Goal: Information Seeking & Learning: Learn about a topic

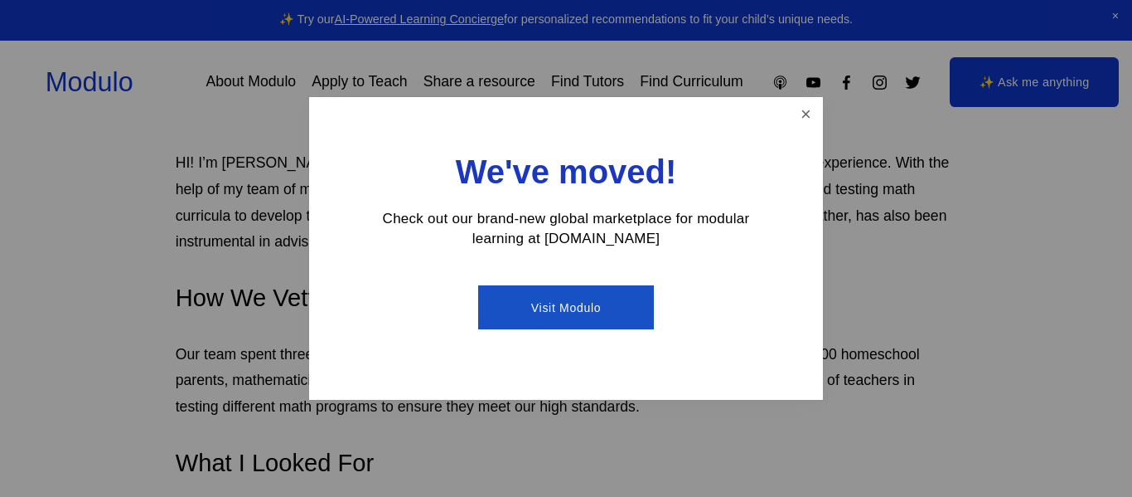
scroll to position [928, 0]
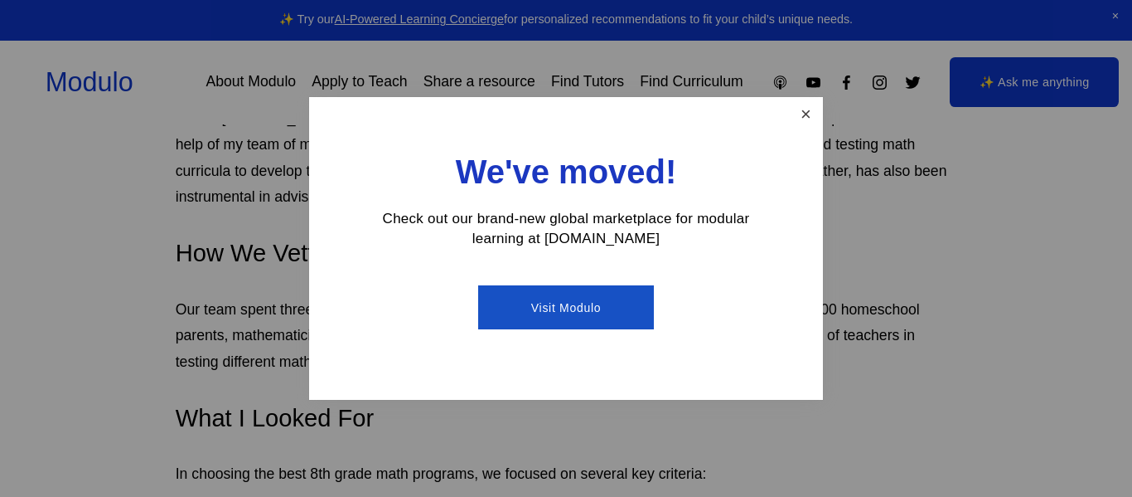
click at [809, 110] on link "Close" at bounding box center [806, 113] width 29 height 29
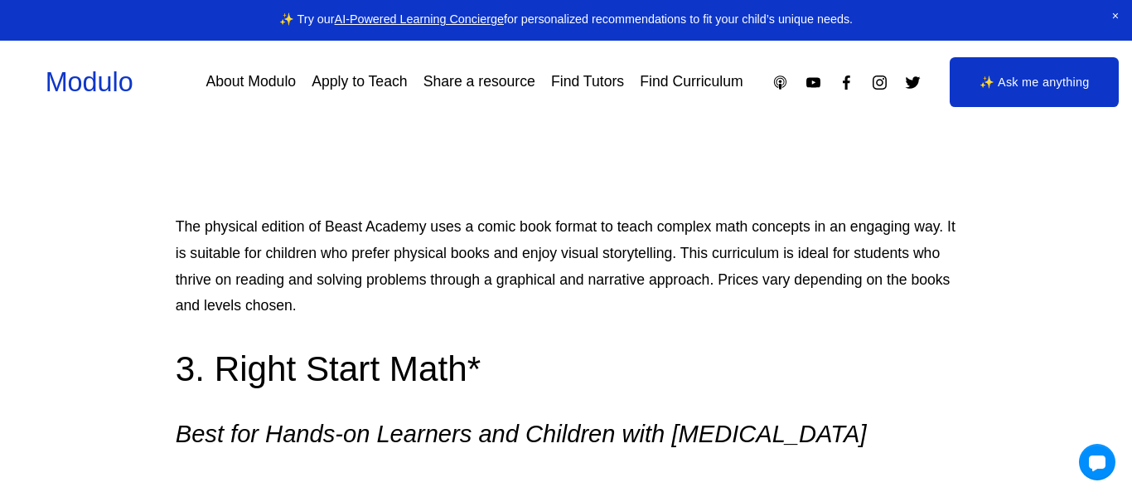
scroll to position [2686, 0]
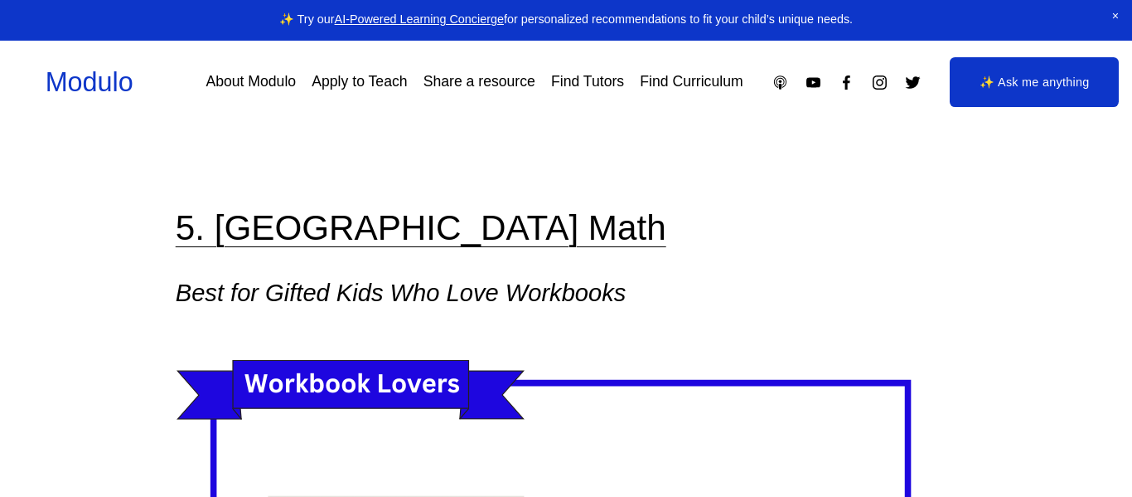
scroll to position [4388, 0]
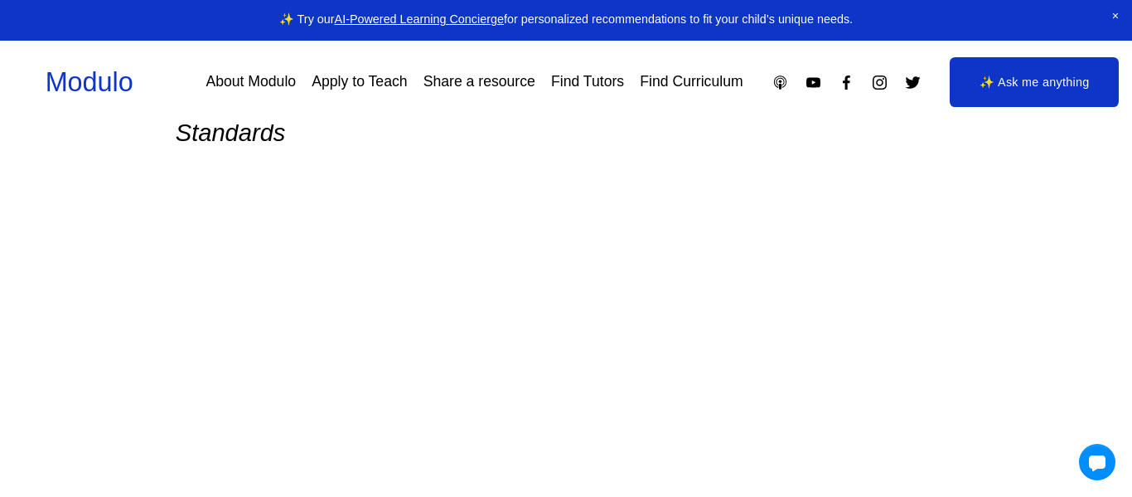
drag, startPoint x: 1127, startPoint y: 8, endPoint x: 1066, endPoint y: -21, distance: 67.9
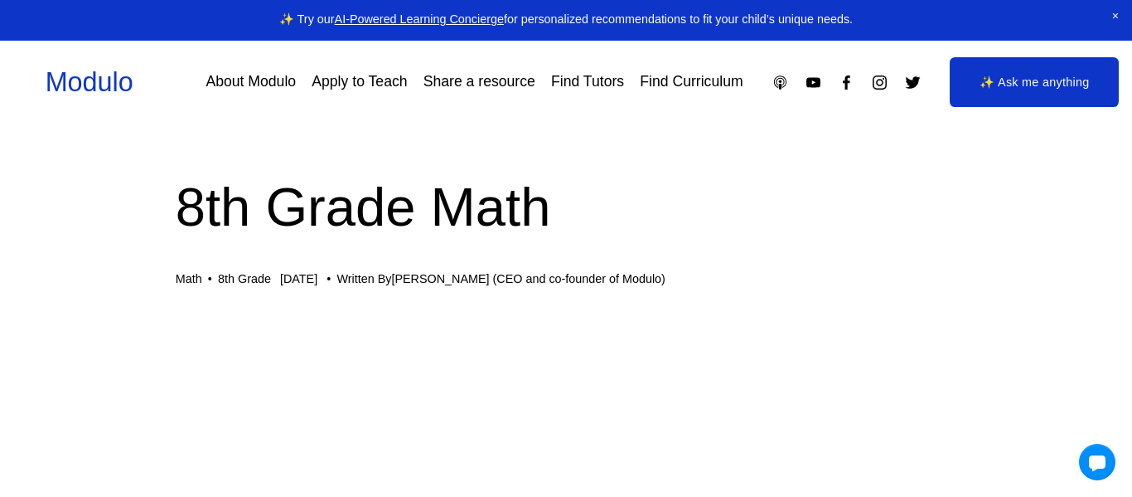
scroll to position [0, 0]
